Goal: Task Accomplishment & Management: Manage account settings

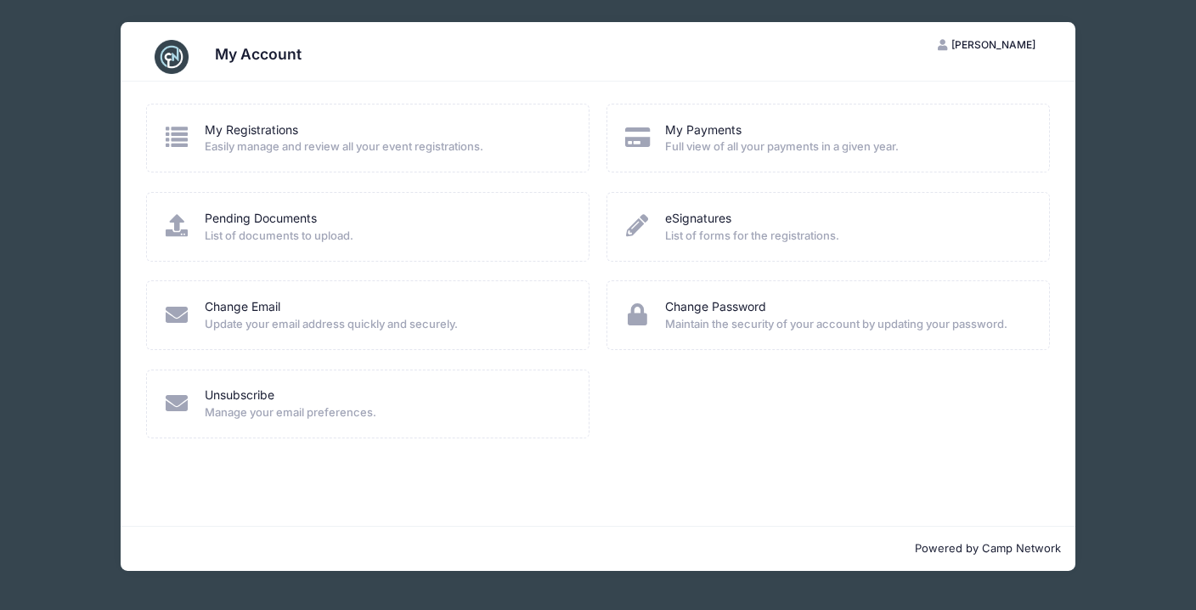
click at [253, 59] on h3 "My Account" at bounding box center [258, 54] width 87 height 18
click at [296, 132] on link "My Registrations" at bounding box center [251, 130] width 93 height 18
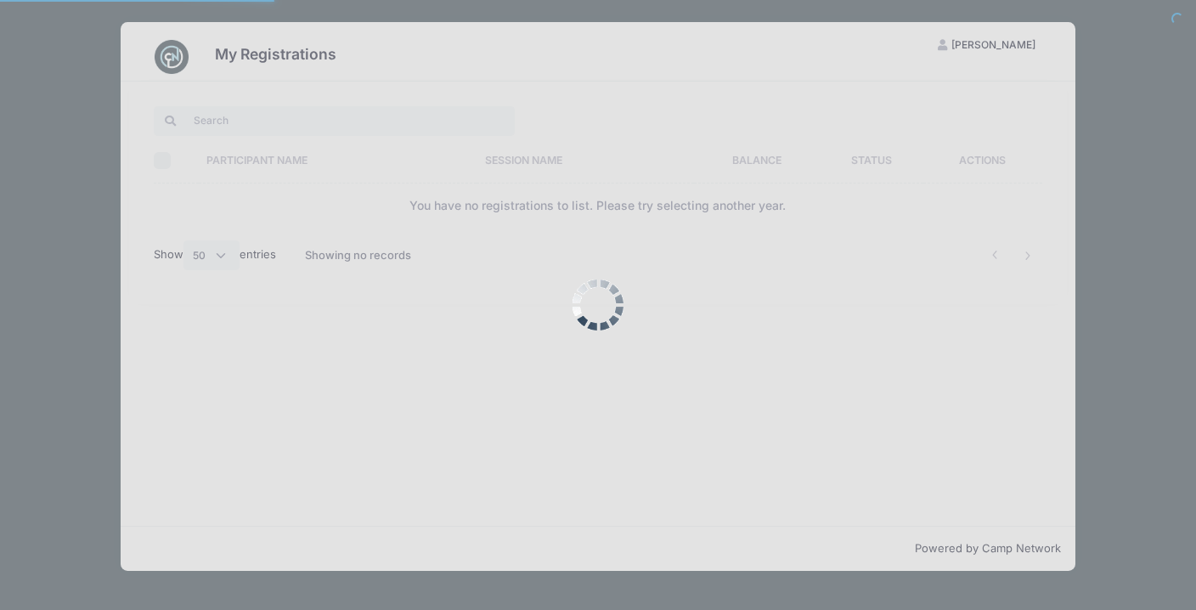
select select "50"
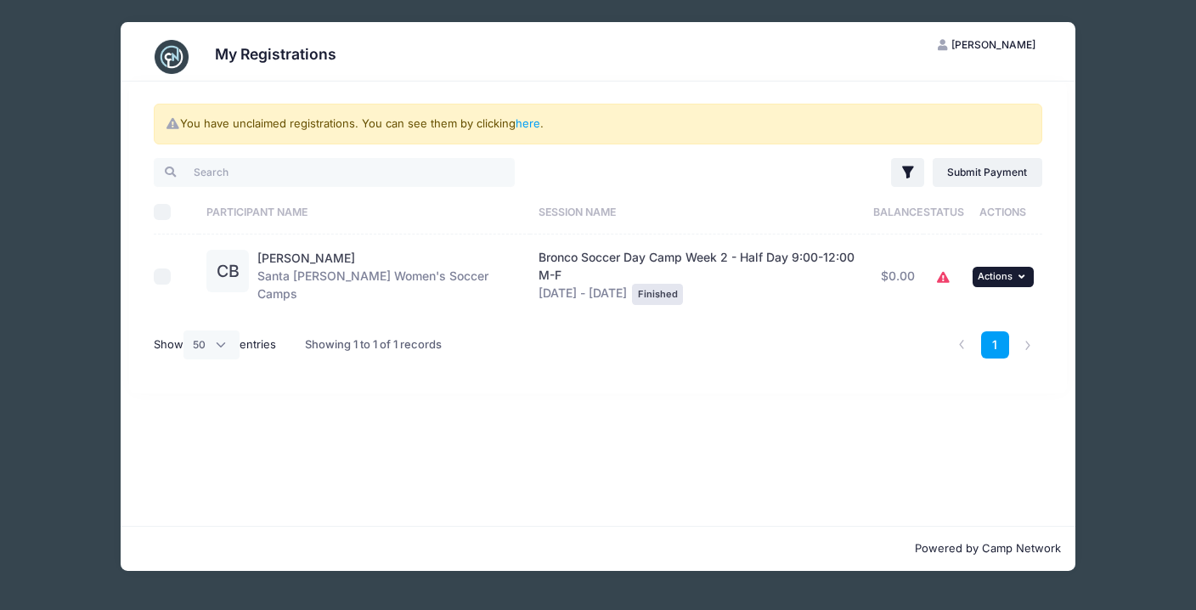
click at [1025, 267] on button "... Actions" at bounding box center [1003, 277] width 61 height 20
click at [530, 122] on link "here" at bounding box center [528, 123] width 25 height 14
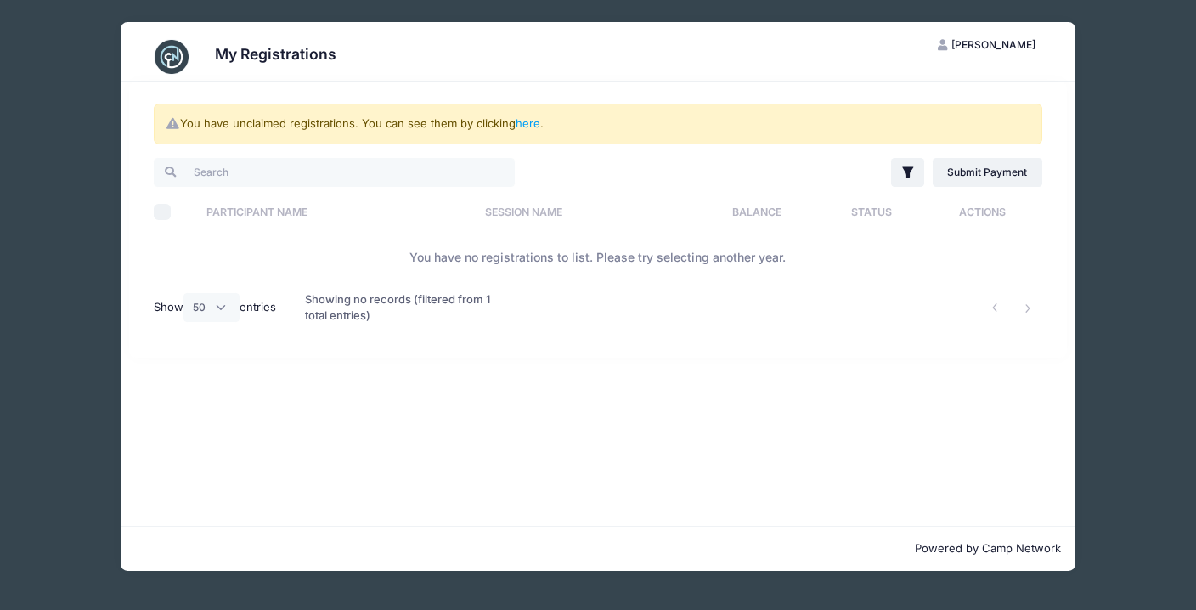
click at [56, 129] on div "My Registrations KB Kristi Baker My Account Logout You have unclaimed registrat…" at bounding box center [597, 296] width 1145 height 593
click at [1000, 48] on span "[PERSON_NAME]" at bounding box center [993, 44] width 84 height 13
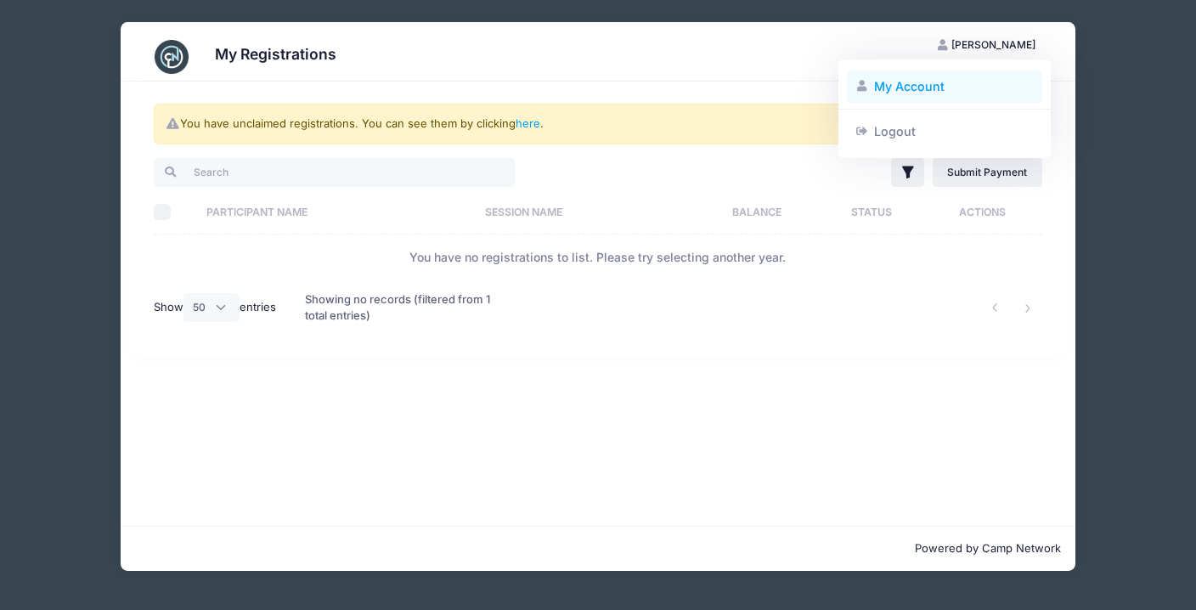
click at [910, 92] on link "My Account" at bounding box center [945, 87] width 196 height 32
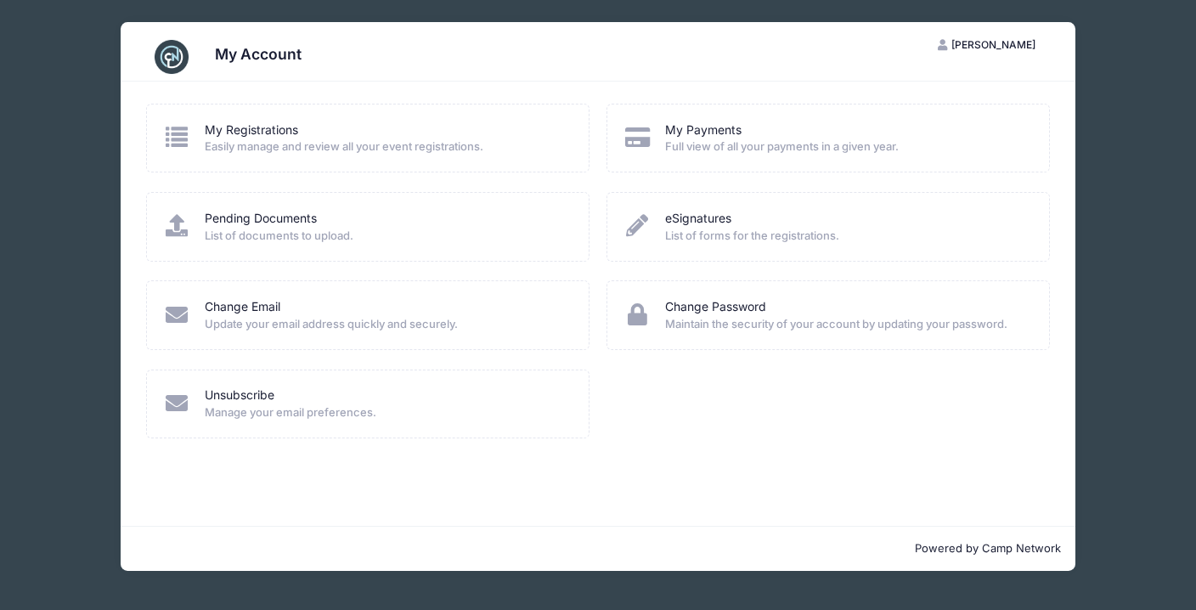
click at [262, 58] on h3 "My Account" at bounding box center [258, 54] width 87 height 18
click at [257, 390] on link "Unsubscribe" at bounding box center [240, 396] width 70 height 18
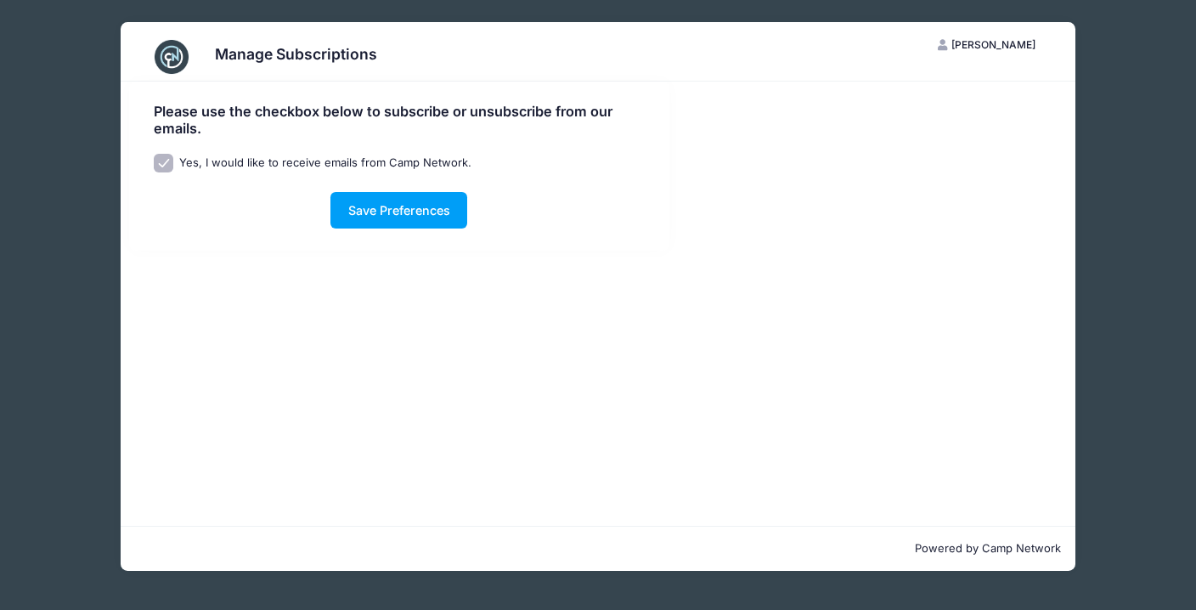
click at [161, 156] on input "Yes, I would like to receive emails from Camp Network." at bounding box center [164, 164] width 20 height 20
checkbox input "false"
click at [419, 203] on button "Save Preferences" at bounding box center [398, 210] width 137 height 37
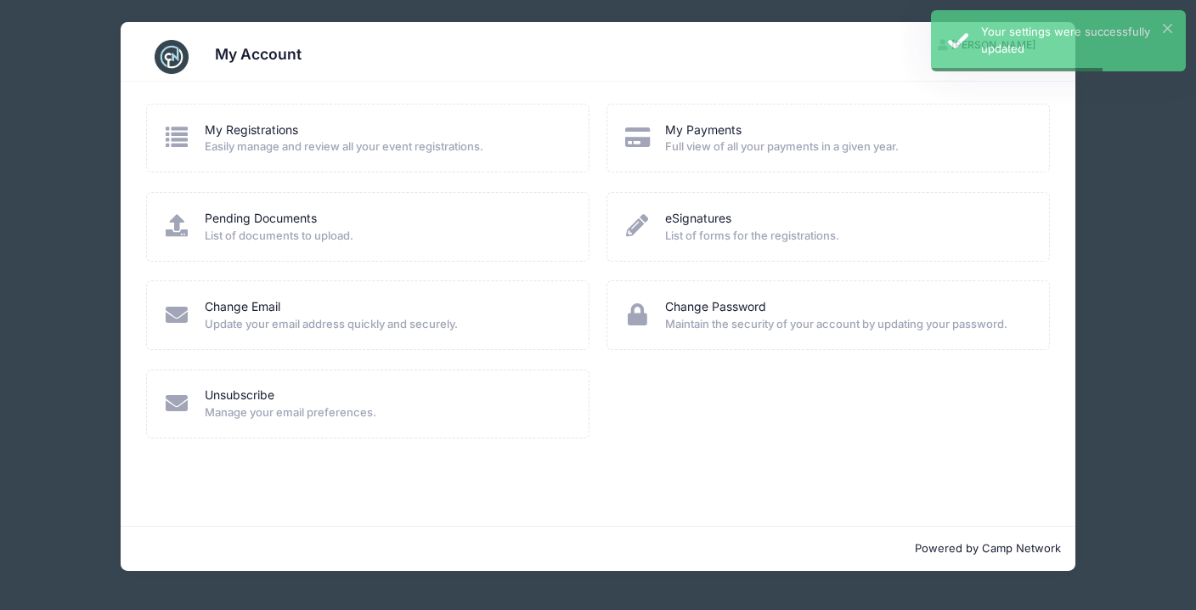
click at [321, 212] on div "Pending Documents" at bounding box center [386, 219] width 362 height 18
click at [292, 228] on span "List of documents to upload." at bounding box center [386, 236] width 362 height 17
click at [702, 127] on link "My Payments" at bounding box center [703, 130] width 76 height 18
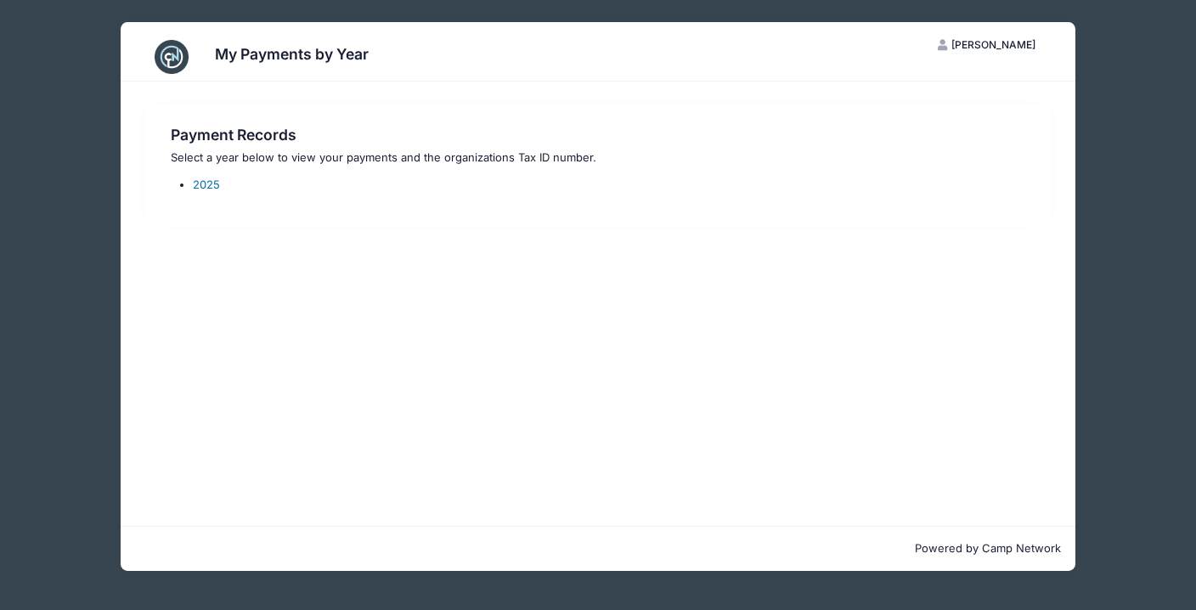
click at [208, 178] on link "2025" at bounding box center [206, 185] width 27 height 14
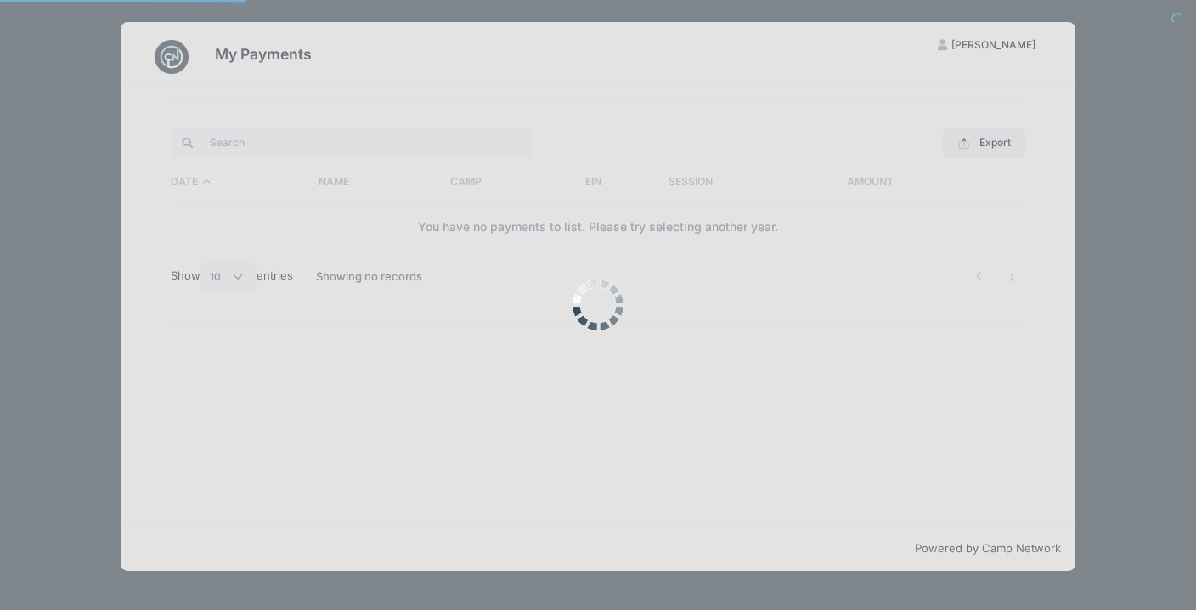
select select "10"
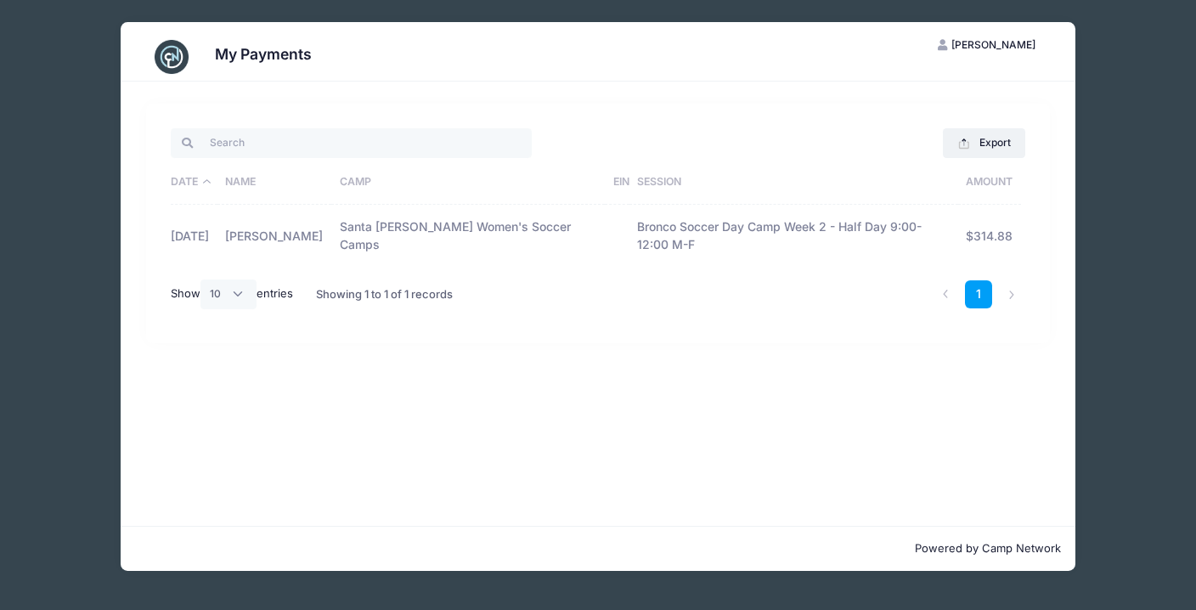
click at [996, 40] on span "[PERSON_NAME]" at bounding box center [993, 44] width 84 height 13
